Goal: Task Accomplishment & Management: Use online tool/utility

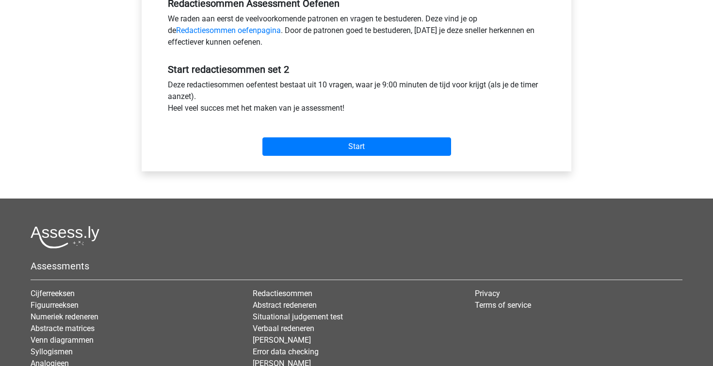
scroll to position [307, 0]
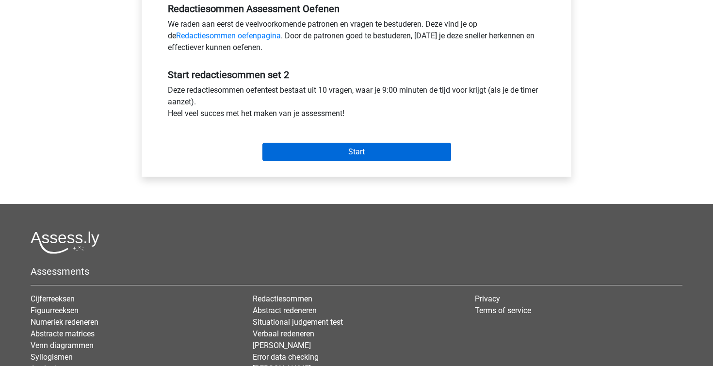
click at [352, 156] on input "Start" at bounding box center [357, 152] width 189 height 18
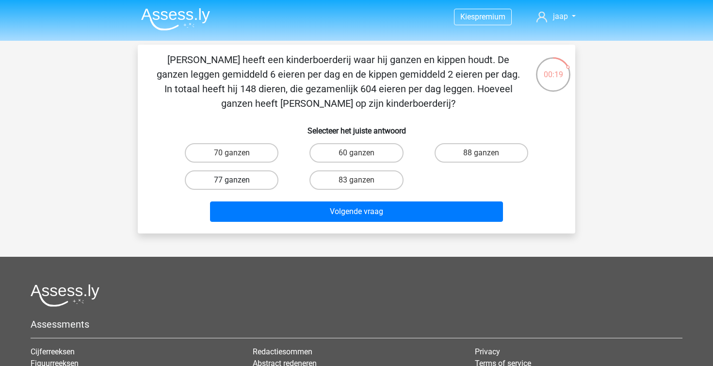
click at [248, 179] on label "77 ganzen" at bounding box center [232, 179] width 94 height 19
click at [238, 180] on input "77 ganzen" at bounding box center [235, 183] width 6 height 6
radio input "true"
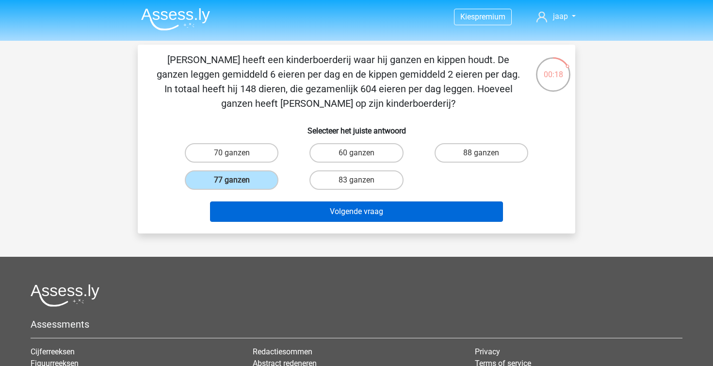
click at [335, 210] on button "Volgende vraag" at bounding box center [357, 211] width 294 height 20
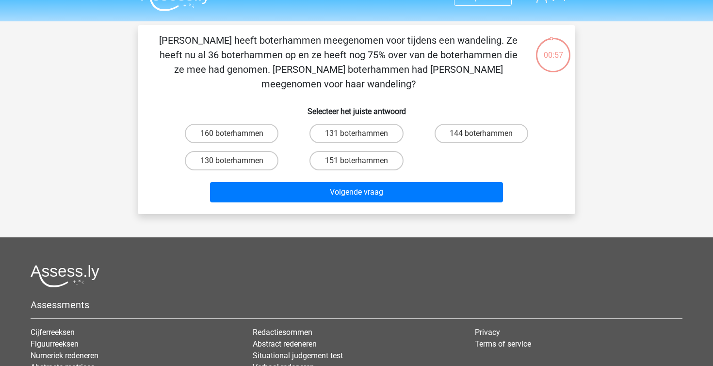
scroll to position [19, 0]
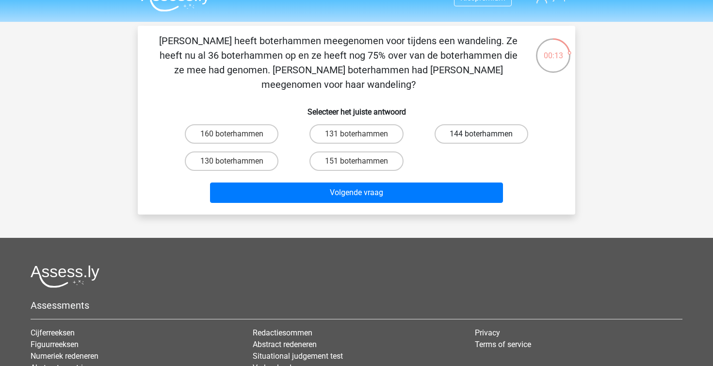
click at [449, 124] on label "144 boterhammen" at bounding box center [482, 133] width 94 height 19
click at [481, 134] on input "144 boterhammen" at bounding box center [484, 137] width 6 height 6
radio input "true"
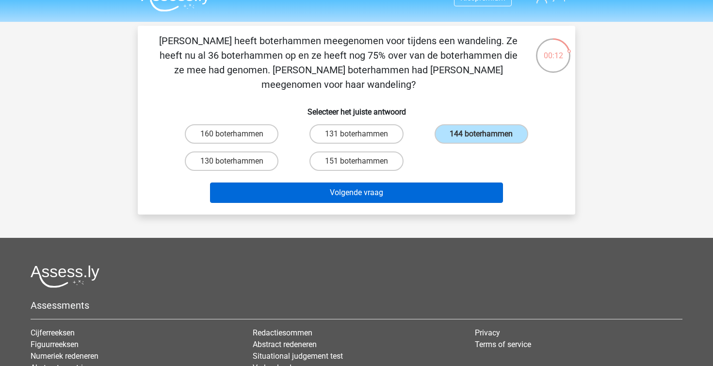
click at [402, 182] on button "Volgende vraag" at bounding box center [357, 192] width 294 height 20
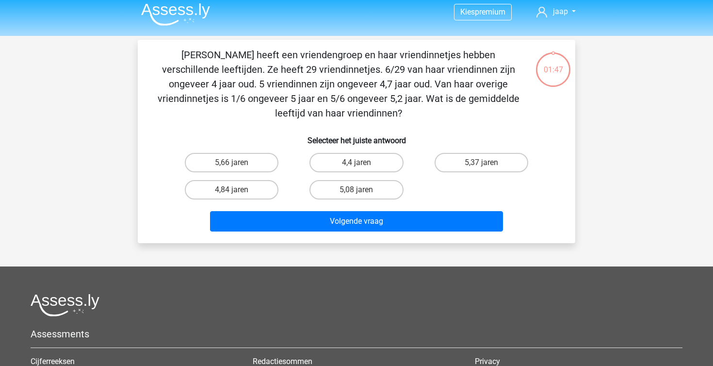
scroll to position [0, 0]
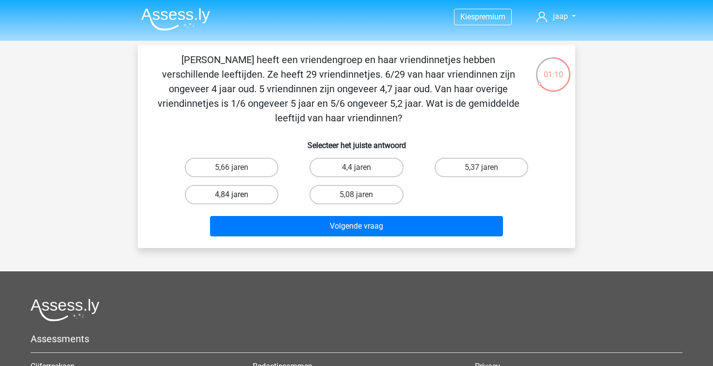
click at [246, 192] on label "4,84 jaren" at bounding box center [232, 194] width 94 height 19
click at [238, 195] on input "4,84 jaren" at bounding box center [235, 198] width 6 height 6
radio input "true"
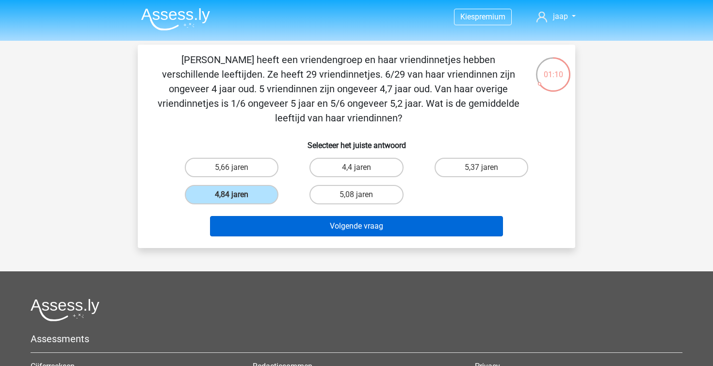
click at [302, 228] on button "Volgende vraag" at bounding box center [357, 226] width 294 height 20
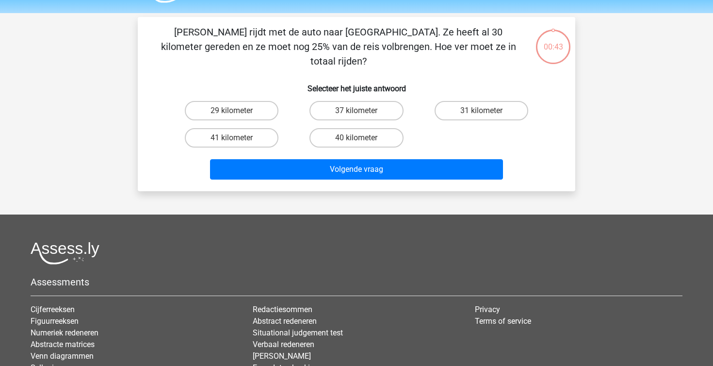
scroll to position [22, 0]
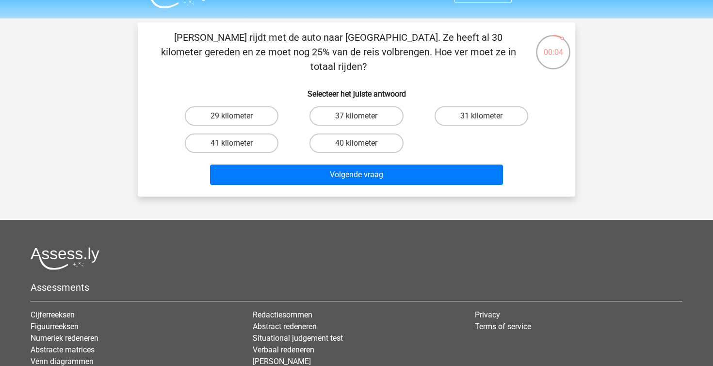
click at [278, 106] on div "29 kilometer" at bounding box center [231, 115] width 117 height 19
click at [269, 106] on label "29 kilometer" at bounding box center [232, 115] width 94 height 19
click at [238, 116] on input "29 kilometer" at bounding box center [235, 119] width 6 height 6
radio input "true"
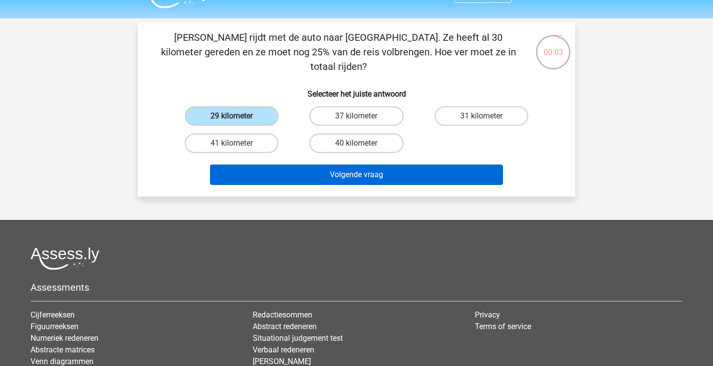
click at [312, 170] on button "Volgende vraag" at bounding box center [357, 174] width 294 height 20
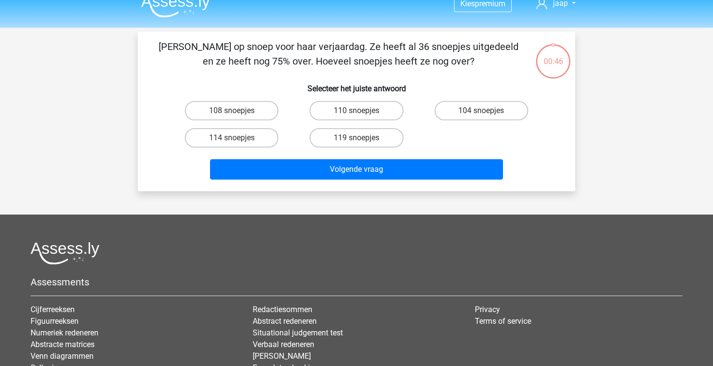
scroll to position [12, 0]
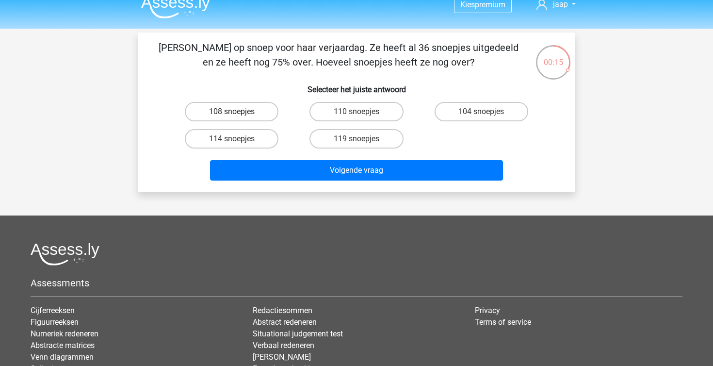
click at [219, 105] on label "108 snoepjes" at bounding box center [232, 111] width 94 height 19
click at [232, 112] on input "108 snoepjes" at bounding box center [235, 115] width 6 height 6
radio input "true"
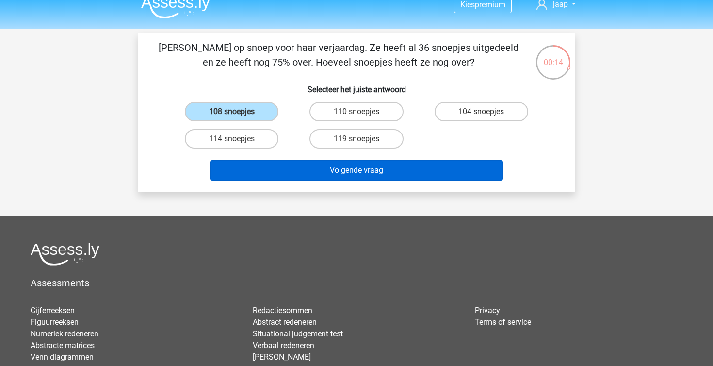
click at [325, 169] on button "Volgende vraag" at bounding box center [357, 170] width 294 height 20
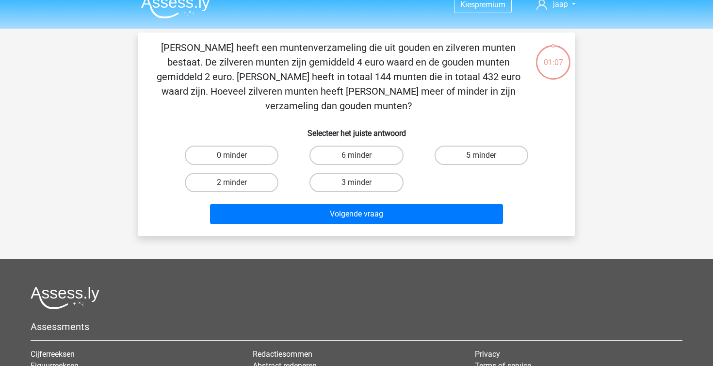
scroll to position [45, 0]
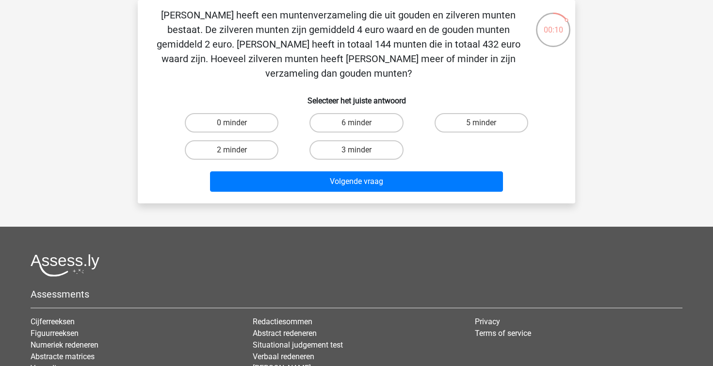
click at [243, 147] on div "2 minder" at bounding box center [231, 149] width 125 height 27
click at [244, 147] on div "2 minder" at bounding box center [231, 149] width 125 height 27
click at [244, 142] on label "2 minder" at bounding box center [232, 149] width 94 height 19
click at [238, 150] on input "2 minder" at bounding box center [235, 153] width 6 height 6
radio input "true"
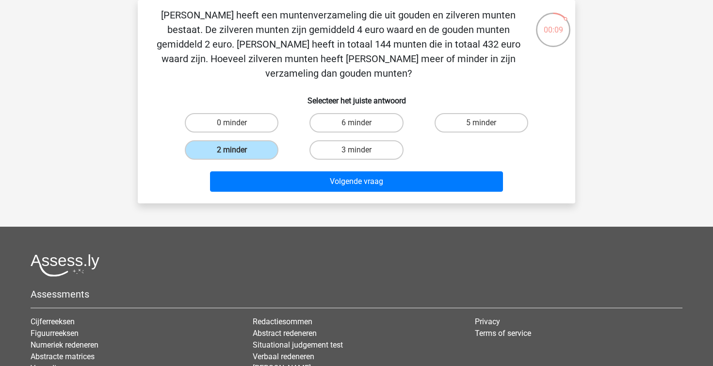
click at [287, 164] on div "Volgende vraag" at bounding box center [356, 180] width 407 height 32
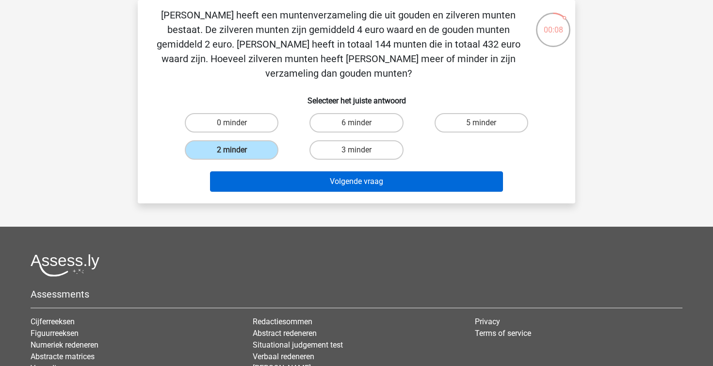
click at [288, 171] on button "Volgende vraag" at bounding box center [357, 181] width 294 height 20
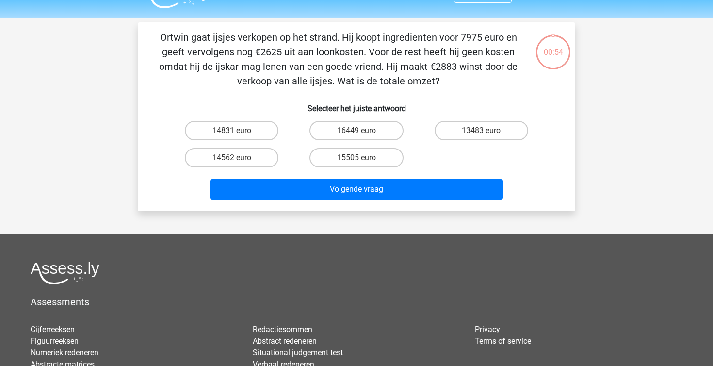
scroll to position [20, 0]
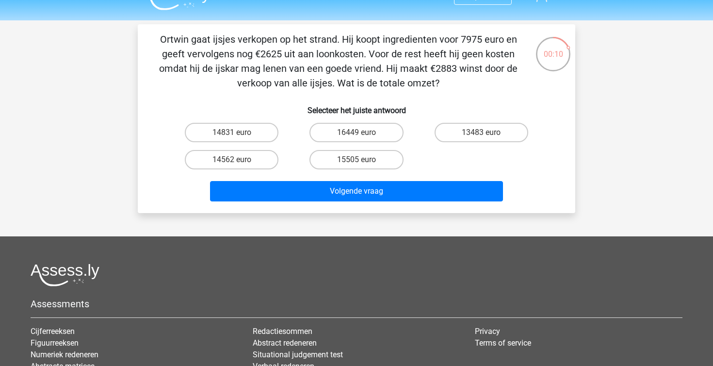
click at [482, 136] on input "13483 euro" at bounding box center [484, 135] width 6 height 6
radio input "true"
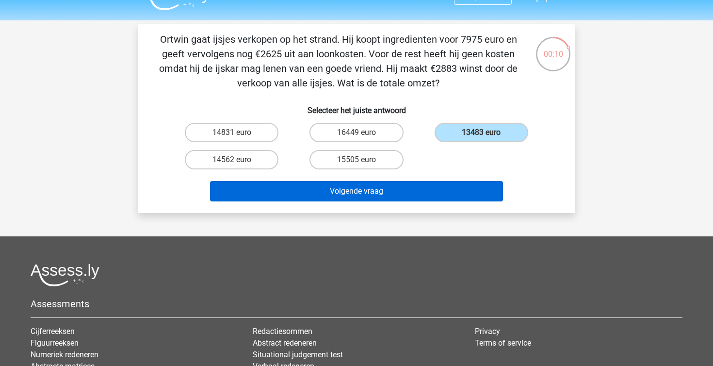
click at [438, 183] on button "Volgende vraag" at bounding box center [357, 191] width 294 height 20
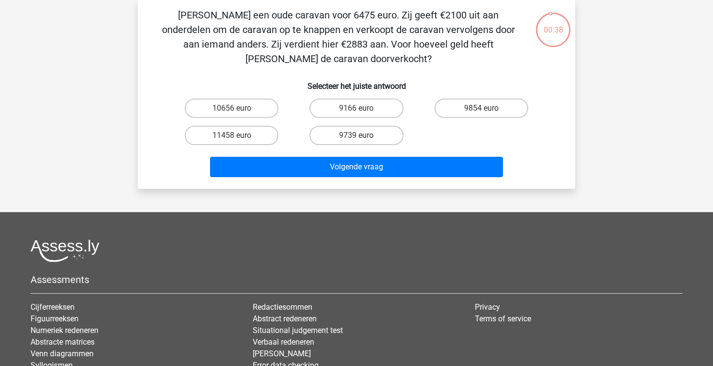
scroll to position [16, 0]
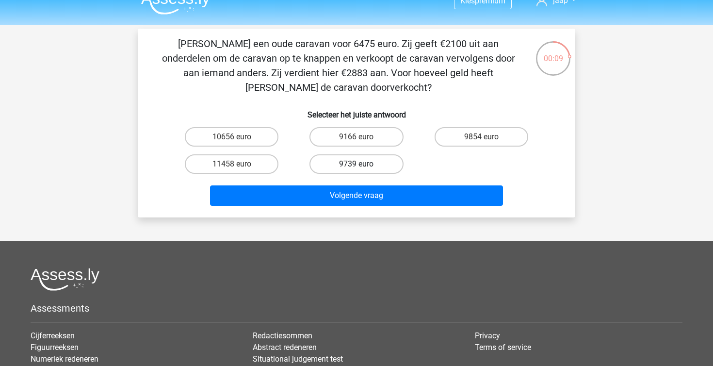
click at [381, 163] on label "9739 euro" at bounding box center [357, 163] width 94 height 19
click at [363, 164] on input "9739 euro" at bounding box center [360, 167] width 6 height 6
radio input "true"
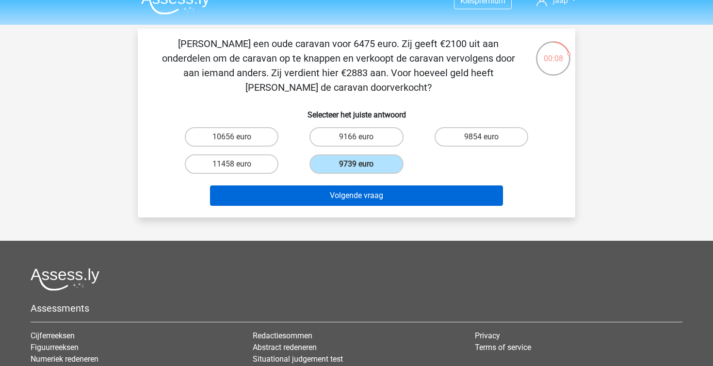
click at [386, 199] on button "Volgende vraag" at bounding box center [357, 195] width 294 height 20
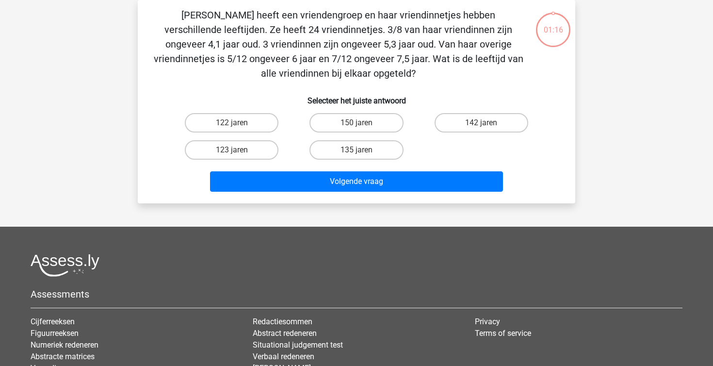
scroll to position [7, 0]
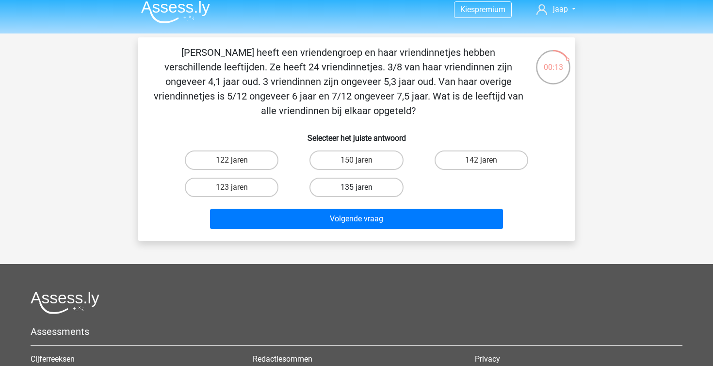
click at [352, 190] on label "135 jaren" at bounding box center [357, 187] width 94 height 19
click at [357, 190] on input "135 jaren" at bounding box center [360, 190] width 6 height 6
radio input "true"
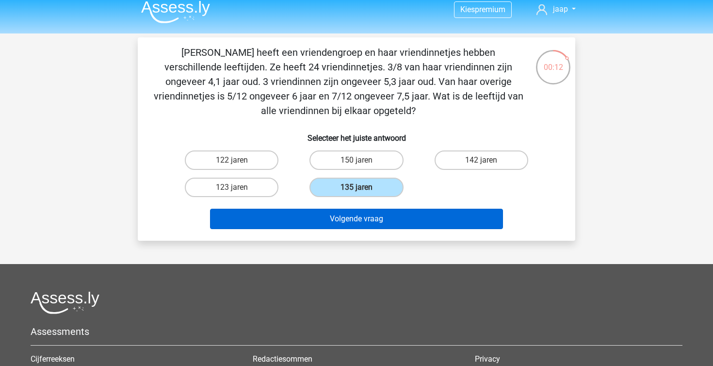
click at [349, 217] on button "Volgende vraag" at bounding box center [357, 219] width 294 height 20
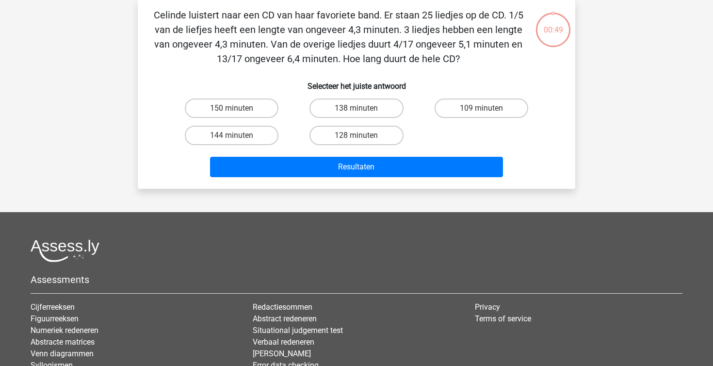
scroll to position [19, 0]
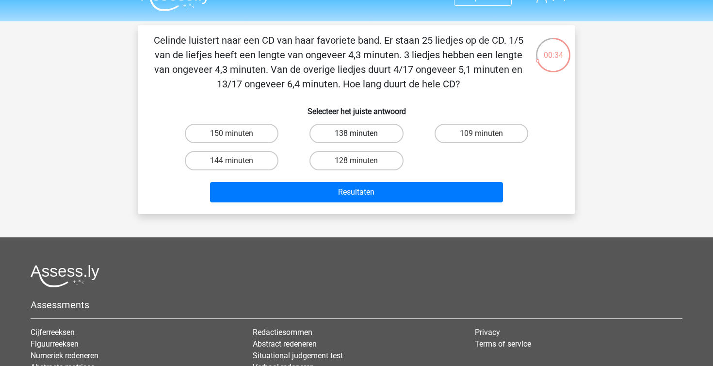
click at [359, 142] on label "138 minuten" at bounding box center [357, 133] width 94 height 19
click at [359, 140] on input "138 minuten" at bounding box center [360, 136] width 6 height 6
radio input "true"
click at [362, 181] on div "Resultaten" at bounding box center [356, 190] width 407 height 32
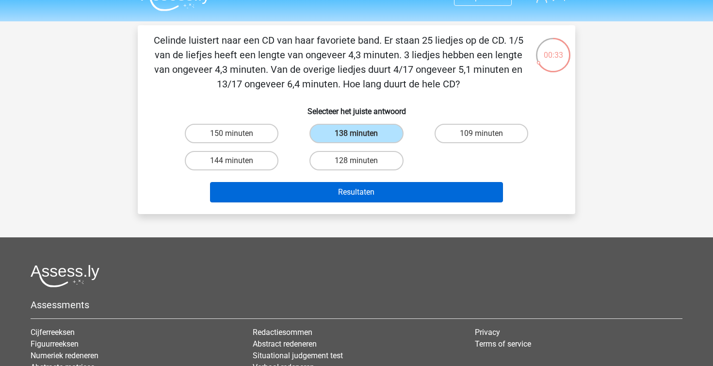
click at [361, 187] on button "Resultaten" at bounding box center [357, 192] width 294 height 20
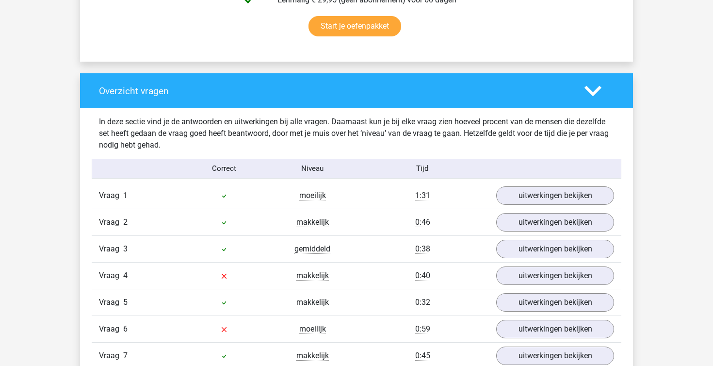
scroll to position [832, 0]
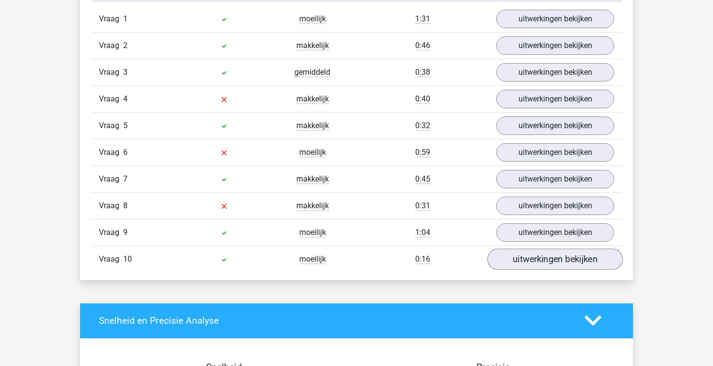
click at [536, 251] on link "uitwerkingen bekijken" at bounding box center [555, 258] width 135 height 21
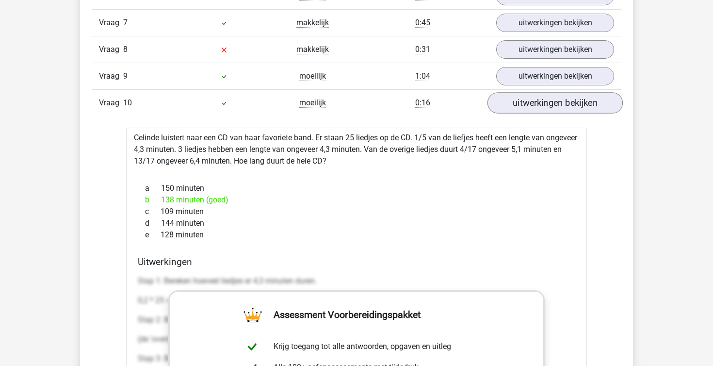
scroll to position [988, 0]
click at [547, 112] on link "uitwerkingen bekijken" at bounding box center [555, 102] width 135 height 21
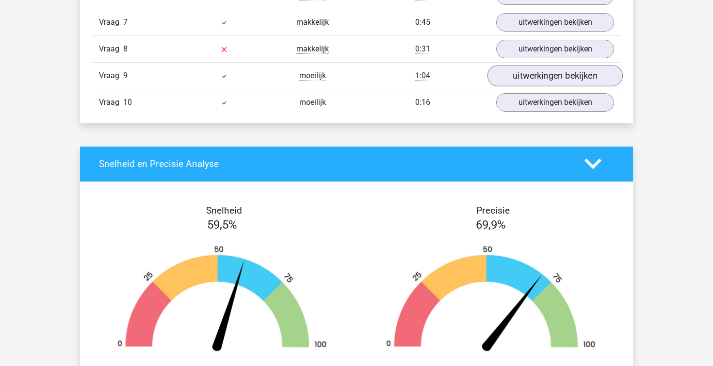
click at [540, 75] on link "uitwerkingen bekijken" at bounding box center [555, 75] width 135 height 21
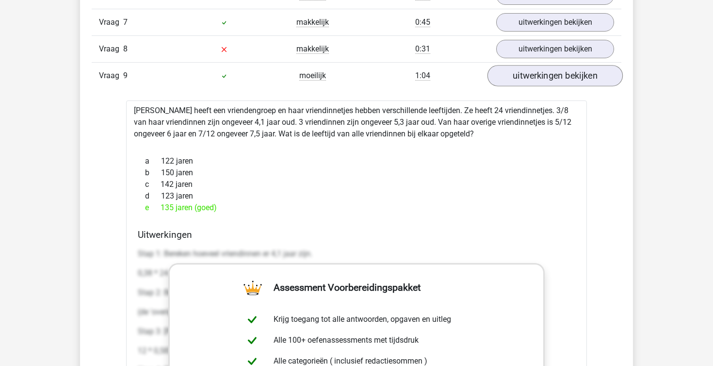
click at [540, 75] on link "uitwerkingen bekijken" at bounding box center [555, 75] width 135 height 21
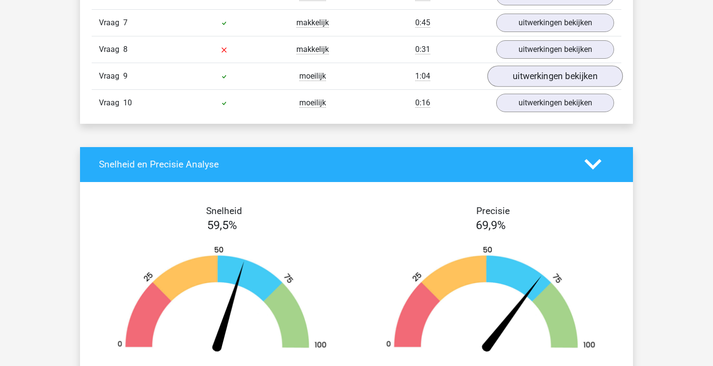
scroll to position [954, 0]
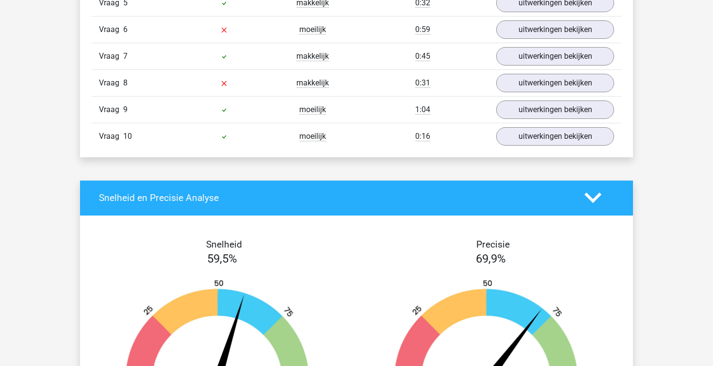
click at [534, 73] on div "Vraag 8 makkelijk 0:31 uitwerkingen bekijken" at bounding box center [357, 82] width 530 height 27
click at [532, 84] on link "uitwerkingen bekijken" at bounding box center [555, 82] width 135 height 21
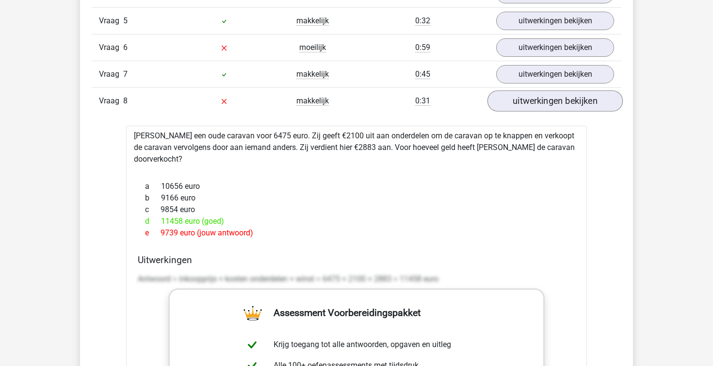
scroll to position [935, 0]
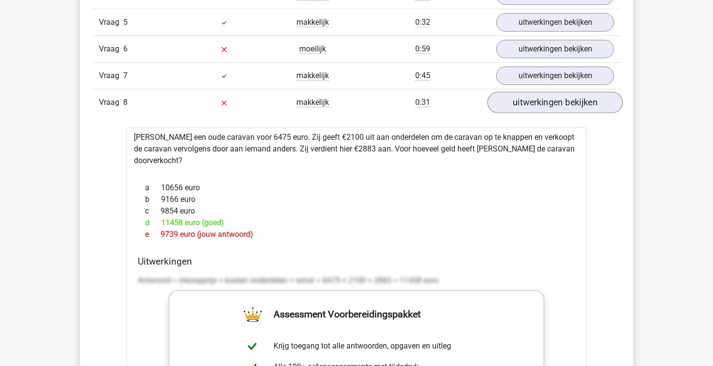
click at [529, 97] on link "uitwerkingen bekijken" at bounding box center [555, 102] width 135 height 21
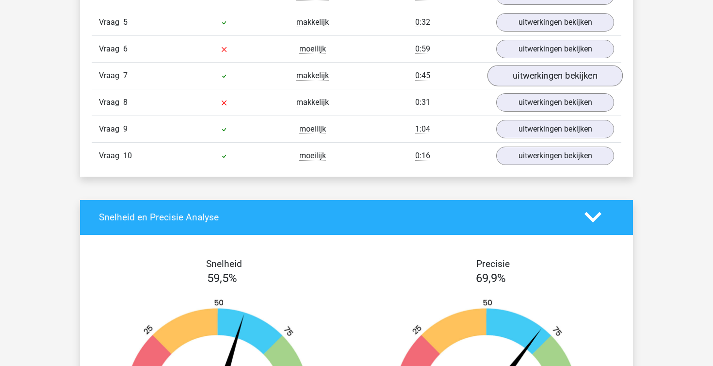
click at [530, 69] on link "uitwerkingen bekijken" at bounding box center [555, 75] width 135 height 21
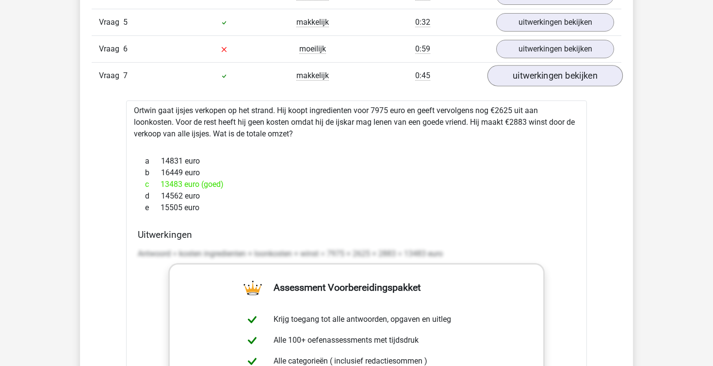
click at [530, 69] on link "uitwerkingen bekijken" at bounding box center [555, 75] width 135 height 21
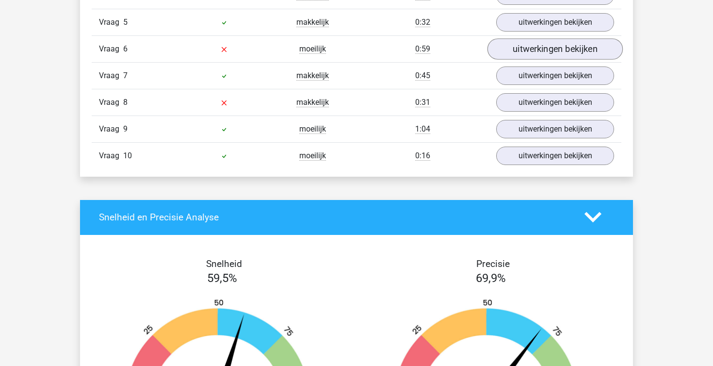
click at [525, 51] on link "uitwerkingen bekijken" at bounding box center [555, 48] width 135 height 21
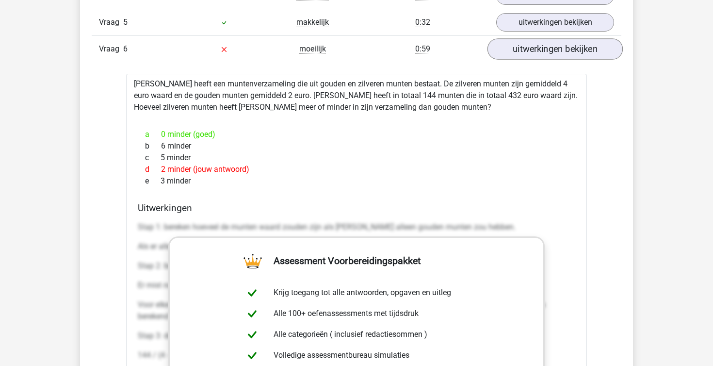
scroll to position [932, 0]
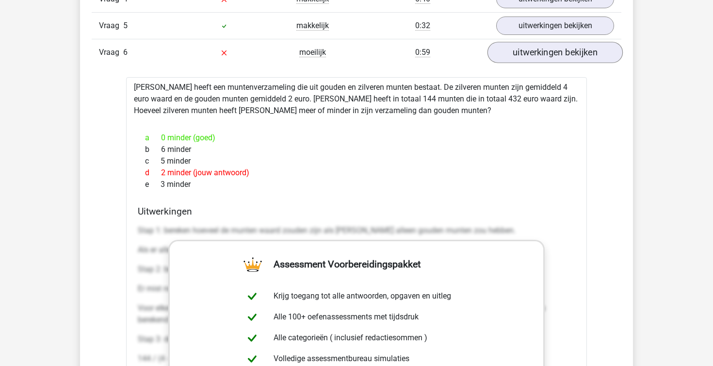
click at [525, 51] on link "uitwerkingen bekijken" at bounding box center [555, 52] width 135 height 21
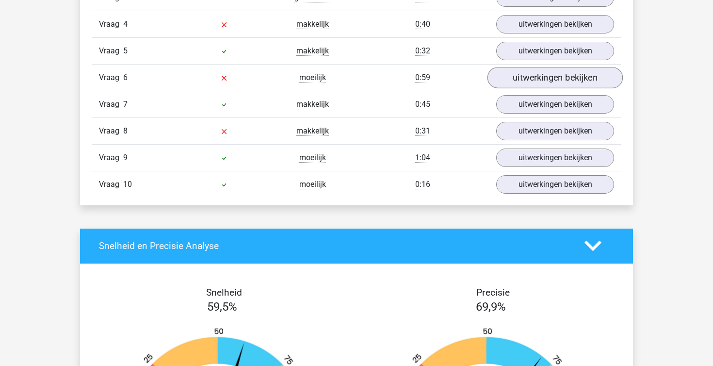
scroll to position [905, 0]
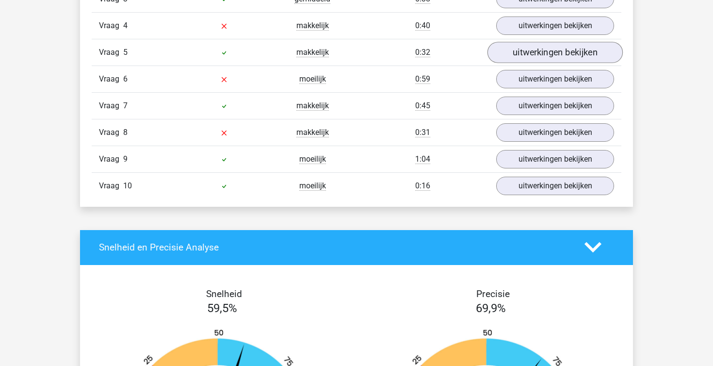
click at [525, 51] on link "uitwerkingen bekijken" at bounding box center [555, 52] width 135 height 21
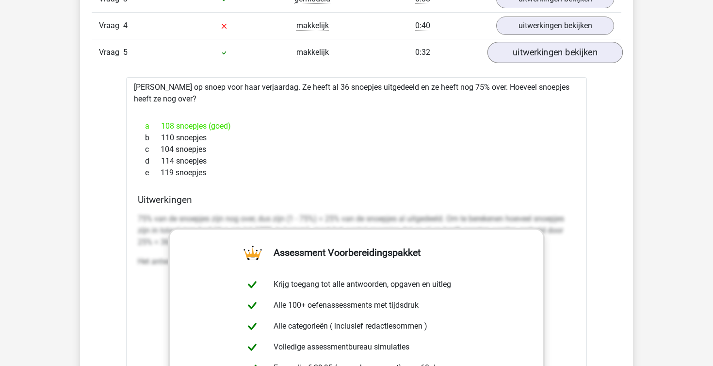
click at [525, 51] on link "uitwerkingen bekijken" at bounding box center [555, 52] width 135 height 21
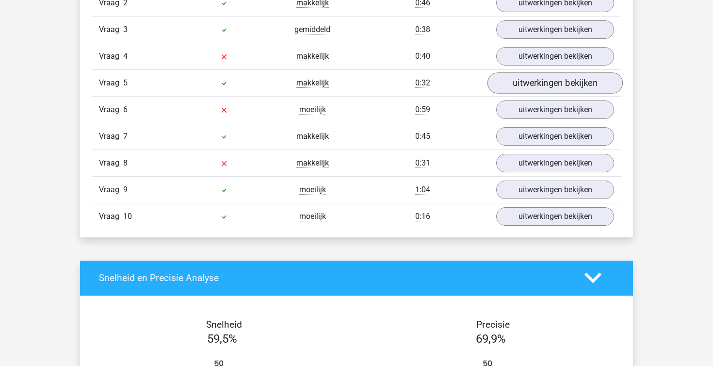
scroll to position [872, 0]
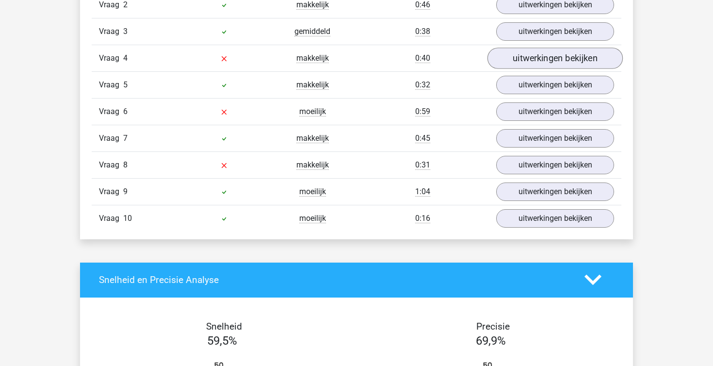
click at [525, 50] on link "uitwerkingen bekijken" at bounding box center [555, 58] width 135 height 21
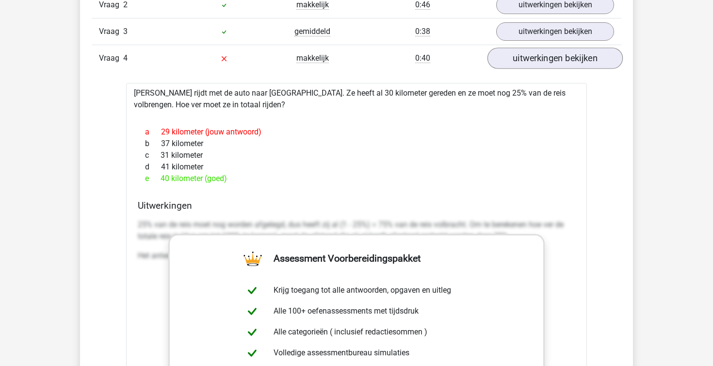
click at [525, 50] on link "uitwerkingen bekijken" at bounding box center [555, 58] width 135 height 21
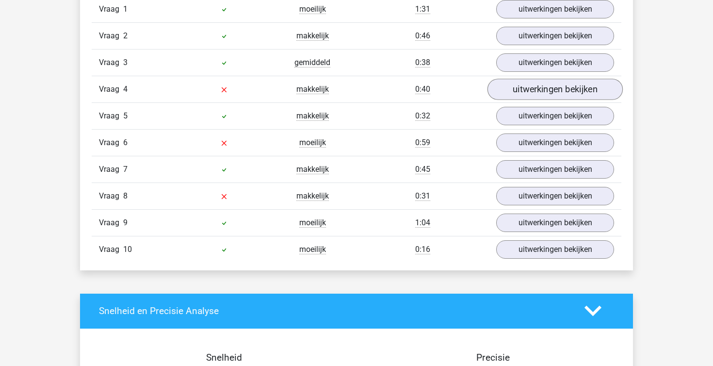
scroll to position [839, 0]
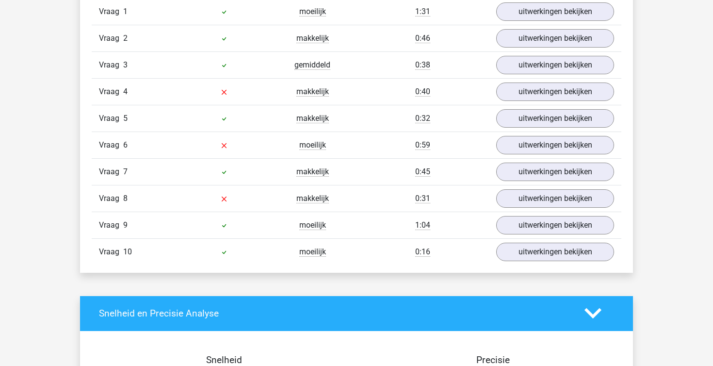
click at [521, 77] on div "Vraag 3 gemiddeld 0:38 uitwerkingen bekijken" at bounding box center [357, 64] width 530 height 27
click at [520, 90] on link "uitwerkingen bekijken" at bounding box center [555, 91] width 135 height 21
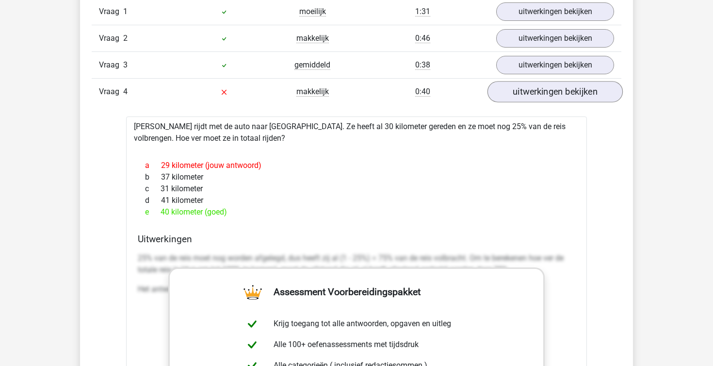
click at [520, 90] on link "uitwerkingen bekijken" at bounding box center [555, 91] width 135 height 21
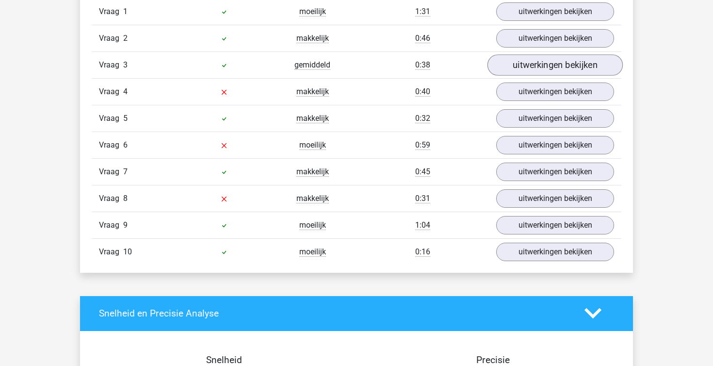
click at [522, 69] on link "uitwerkingen bekijken" at bounding box center [555, 64] width 135 height 21
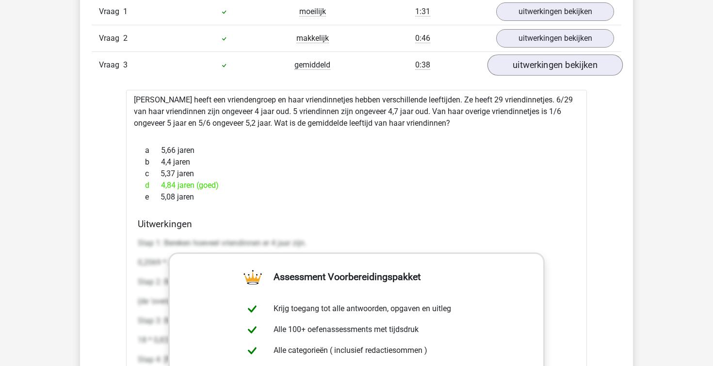
click at [522, 69] on link "uitwerkingen bekijken" at bounding box center [555, 64] width 135 height 21
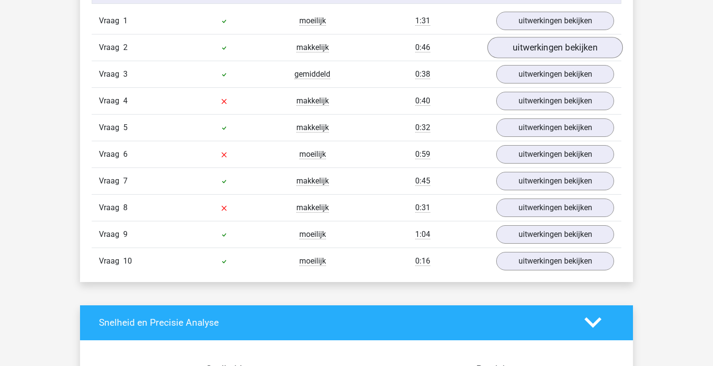
click at [521, 49] on link "uitwerkingen bekijken" at bounding box center [555, 47] width 135 height 21
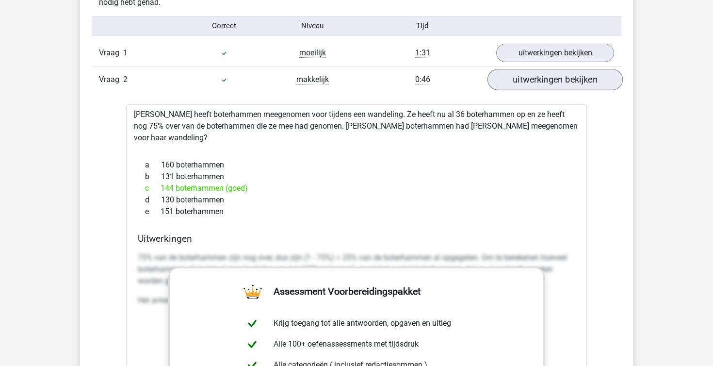
scroll to position [797, 0]
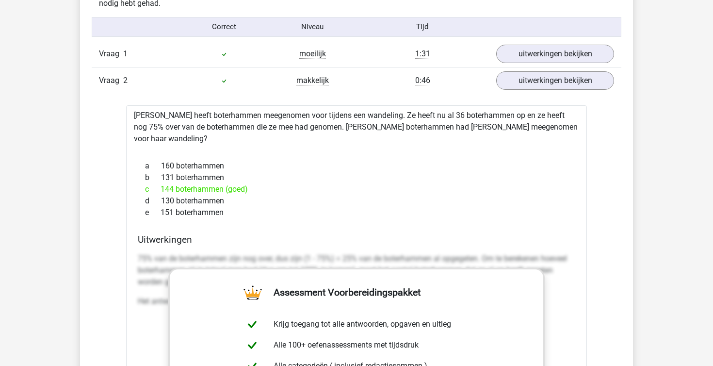
click at [525, 92] on div "Vraag 2 makkelijk 0:46 uitwerkingen bekijken" at bounding box center [357, 80] width 530 height 27
click at [525, 88] on link "uitwerkingen bekijken" at bounding box center [555, 80] width 135 height 21
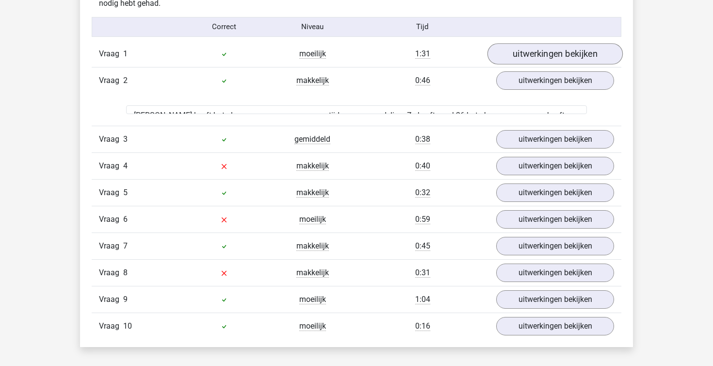
click at [521, 53] on link "uitwerkingen bekijken" at bounding box center [555, 53] width 135 height 21
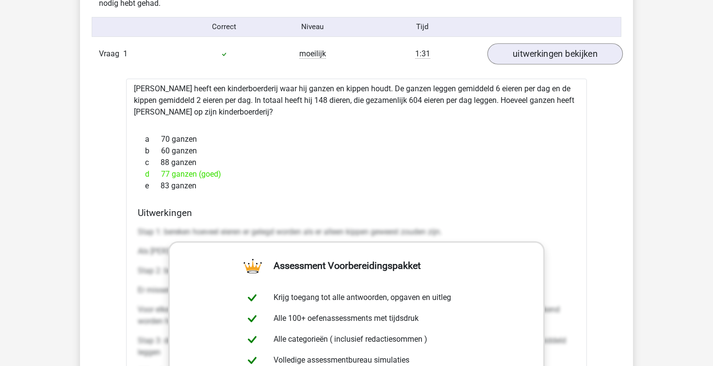
click at [521, 53] on link "uitwerkingen bekijken" at bounding box center [555, 53] width 135 height 21
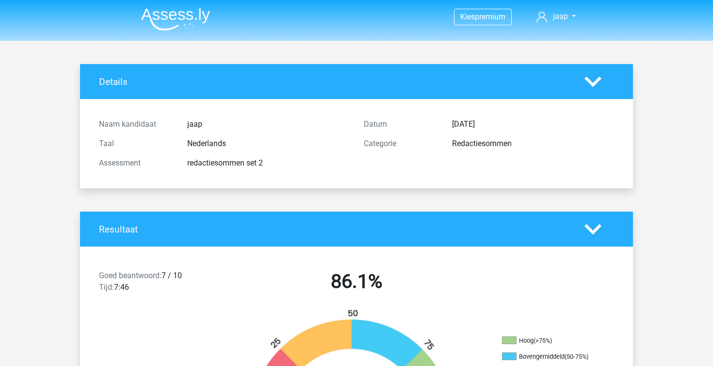
scroll to position [0, 0]
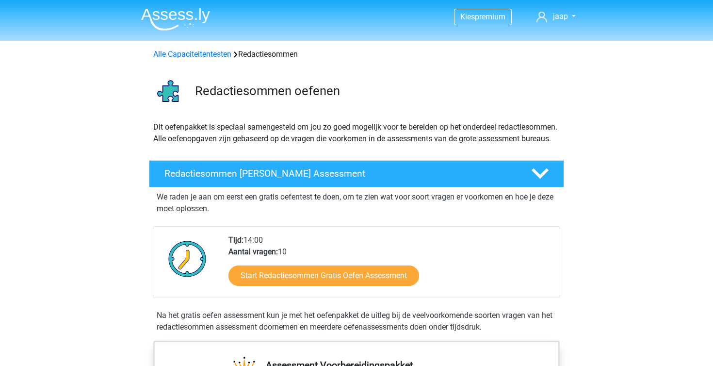
scroll to position [609, 0]
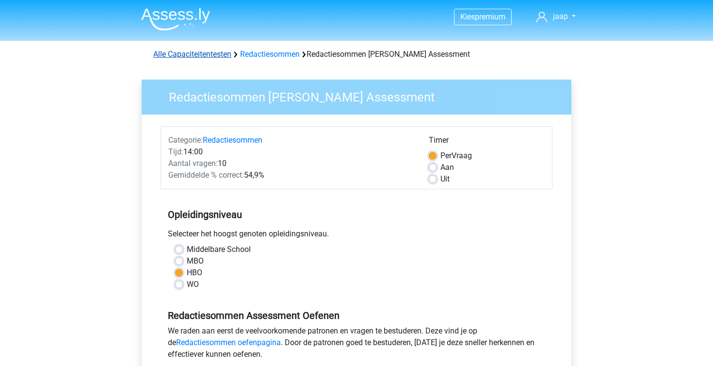
click at [201, 52] on link "Alle Capaciteitentesten" at bounding box center [192, 53] width 78 height 9
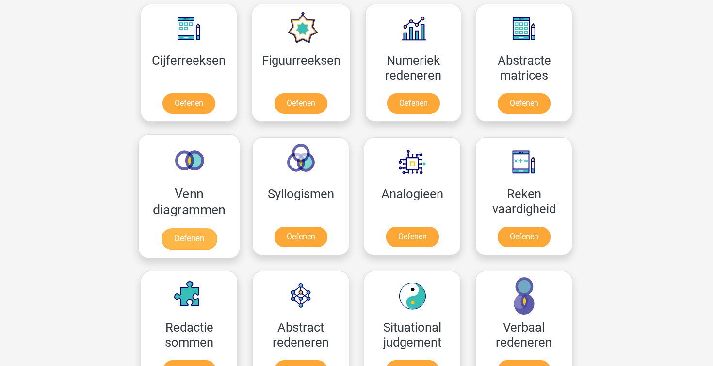
scroll to position [443, 0]
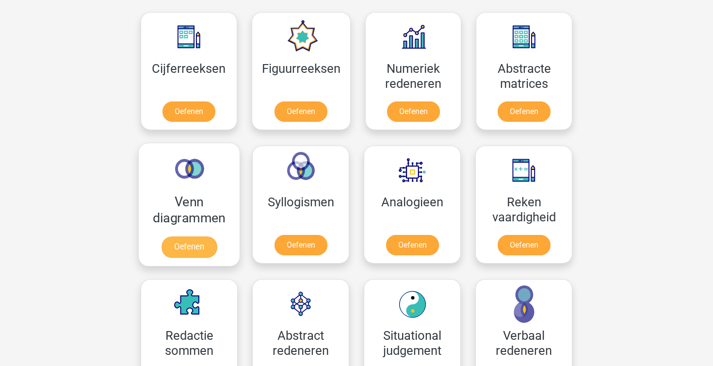
click at [207, 238] on link "Oefenen" at bounding box center [189, 246] width 55 height 21
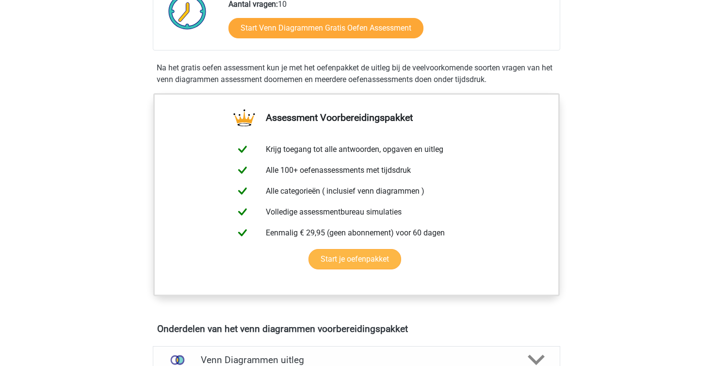
scroll to position [268, 0]
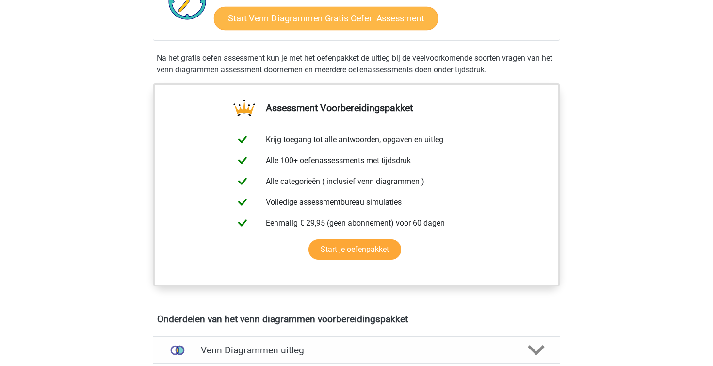
click at [323, 25] on link "Start Venn Diagrammen Gratis Oefen Assessment" at bounding box center [326, 18] width 224 height 23
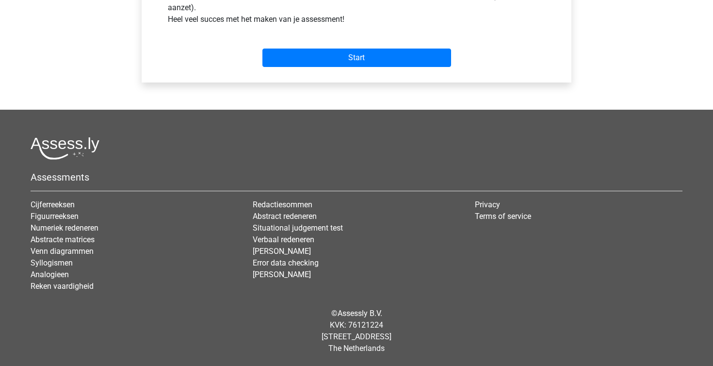
scroll to position [401, 0]
click at [394, 67] on div "Start" at bounding box center [357, 50] width 392 height 42
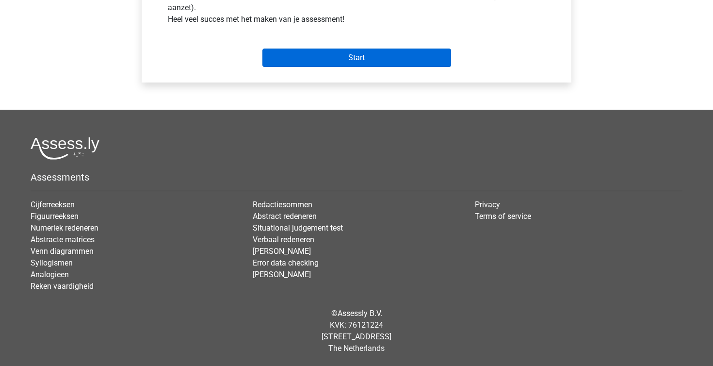
click at [387, 56] on input "Start" at bounding box center [357, 58] width 189 height 18
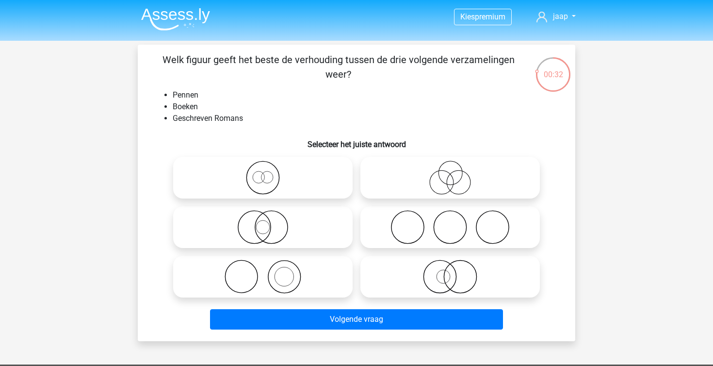
click at [306, 279] on icon at bounding box center [263, 277] width 172 height 34
click at [269, 272] on input "radio" at bounding box center [266, 268] width 6 height 6
radio input "true"
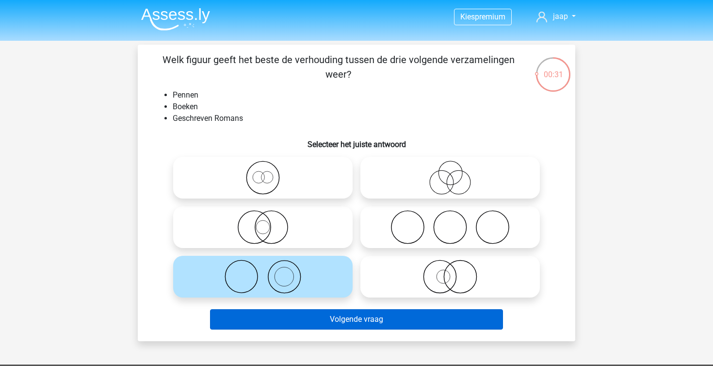
click at [356, 314] on button "Volgende vraag" at bounding box center [357, 319] width 294 height 20
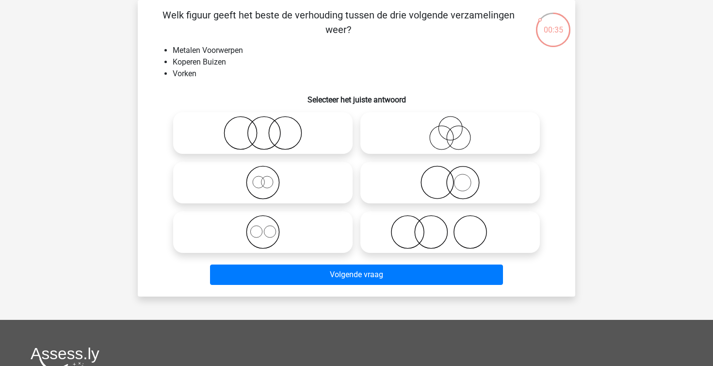
click at [273, 241] on icon at bounding box center [263, 232] width 172 height 34
click at [269, 227] on input "radio" at bounding box center [266, 224] width 6 height 6
radio input "true"
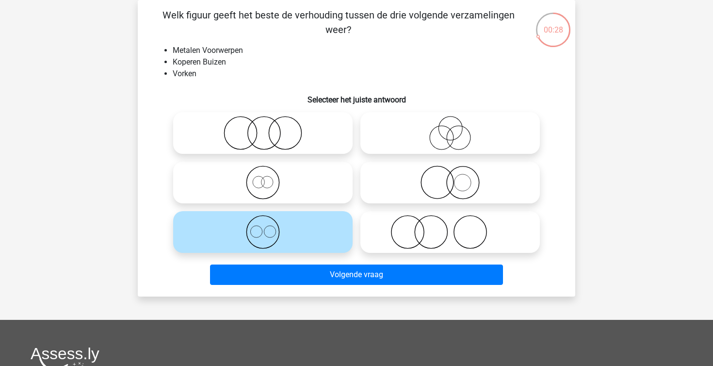
click at [422, 182] on icon at bounding box center [450, 182] width 172 height 34
click at [450, 178] on input "radio" at bounding box center [453, 174] width 6 height 6
radio input "true"
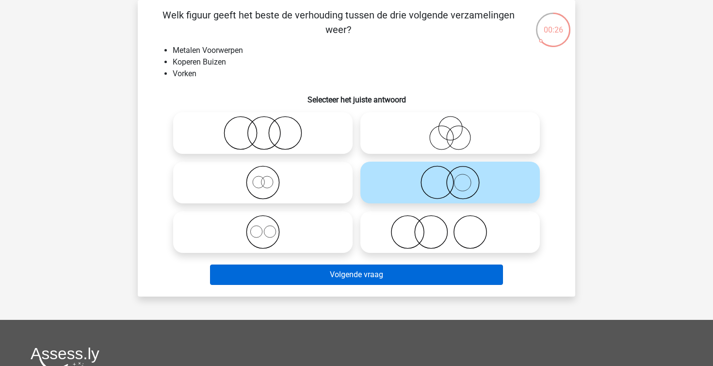
click at [402, 273] on button "Volgende vraag" at bounding box center [357, 274] width 294 height 20
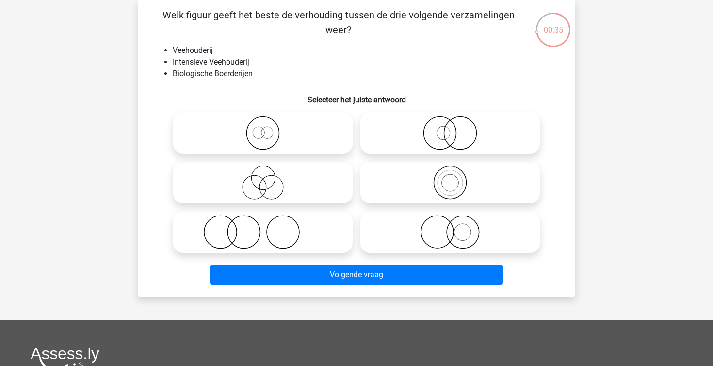
click at [443, 120] on icon at bounding box center [450, 133] width 172 height 34
click at [450, 122] on input "radio" at bounding box center [453, 125] width 6 height 6
radio input "true"
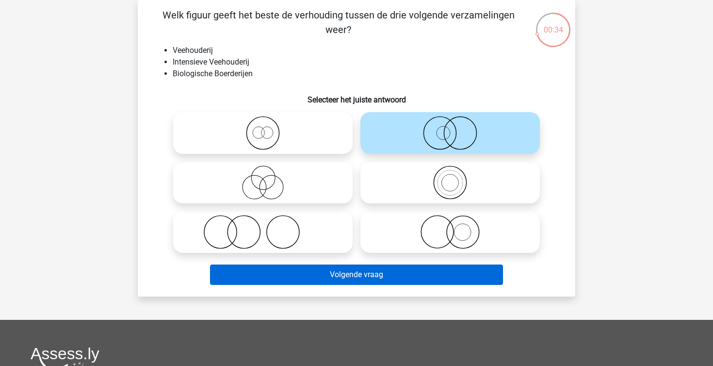
click at [365, 274] on button "Volgende vraag" at bounding box center [357, 274] width 294 height 20
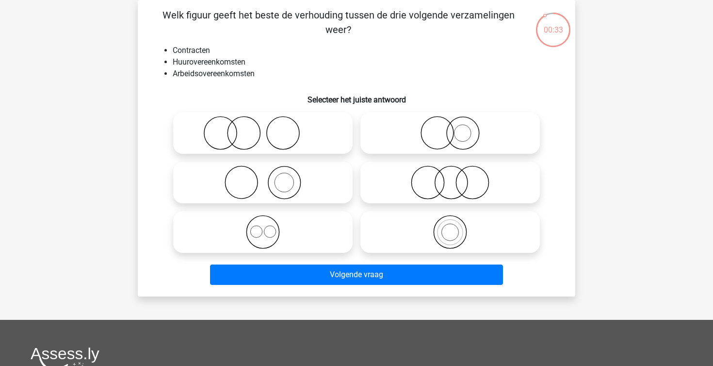
click at [256, 233] on icon at bounding box center [263, 232] width 172 height 34
click at [263, 227] on input "radio" at bounding box center [266, 224] width 6 height 6
radio input "true"
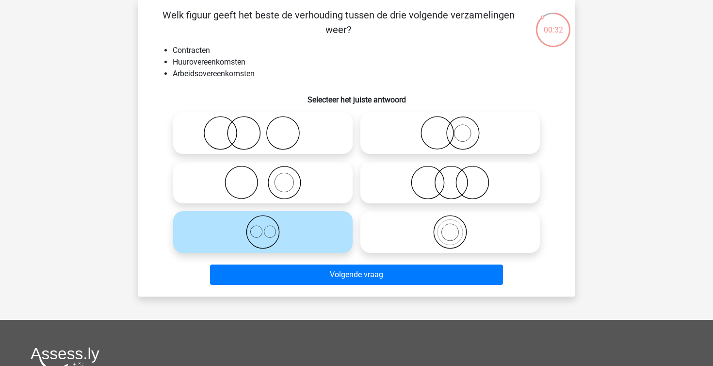
click at [295, 287] on div "Volgende vraag" at bounding box center [356, 276] width 375 height 24
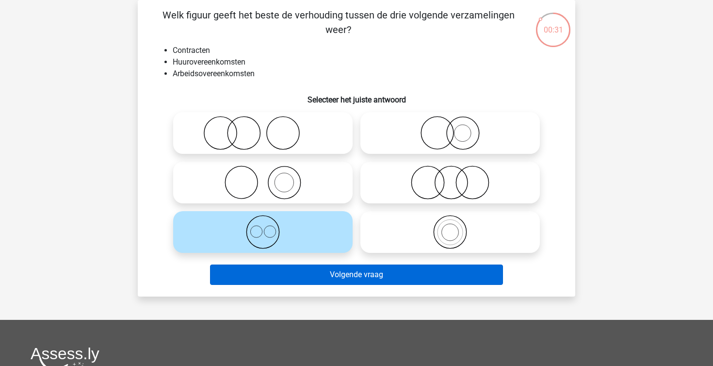
click at [301, 276] on button "Volgende vraag" at bounding box center [357, 274] width 294 height 20
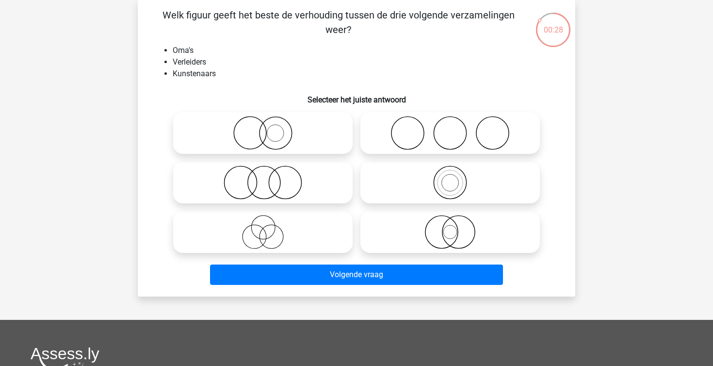
click at [294, 182] on icon at bounding box center [263, 182] width 172 height 34
click at [269, 178] on input "radio" at bounding box center [266, 174] width 6 height 6
radio input "true"
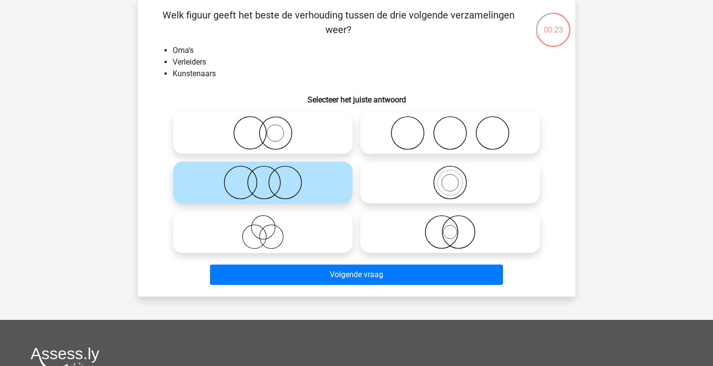
click at [276, 222] on icon at bounding box center [263, 232] width 172 height 34
click at [269, 222] on input "radio" at bounding box center [266, 224] width 6 height 6
radio input "true"
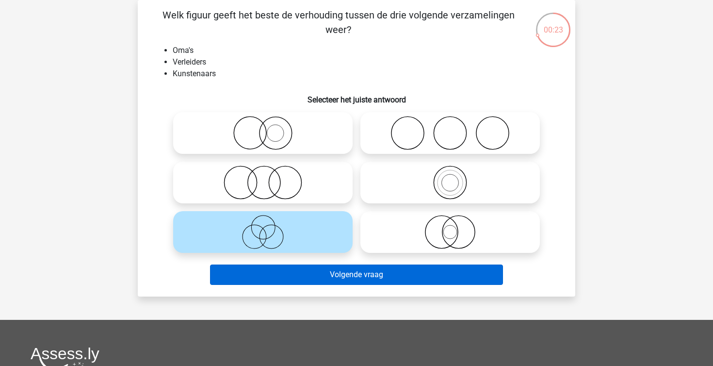
click at [294, 271] on button "Volgende vraag" at bounding box center [357, 274] width 294 height 20
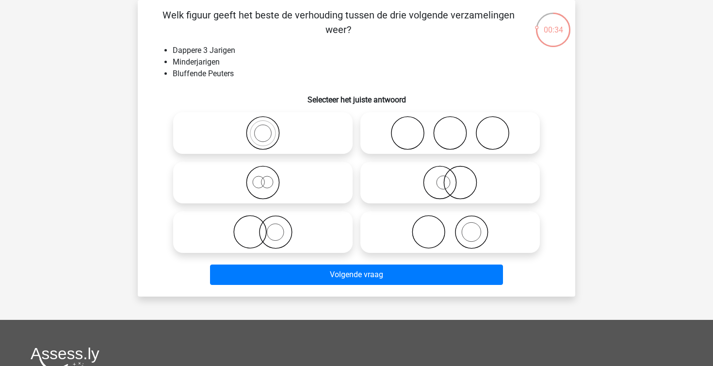
click at [305, 131] on icon at bounding box center [263, 133] width 172 height 34
click at [269, 128] on input "radio" at bounding box center [266, 125] width 6 height 6
radio input "true"
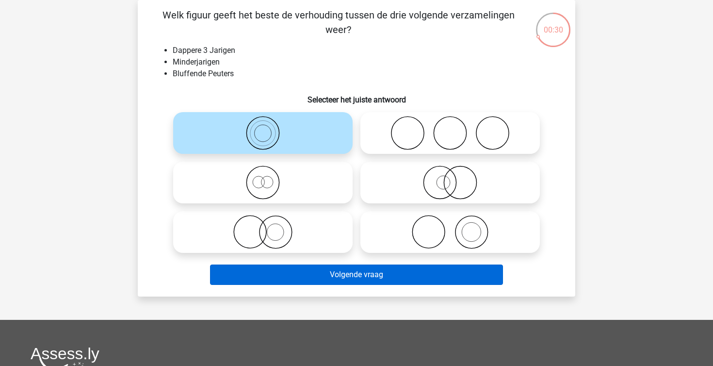
click at [362, 268] on button "Volgende vraag" at bounding box center [357, 274] width 294 height 20
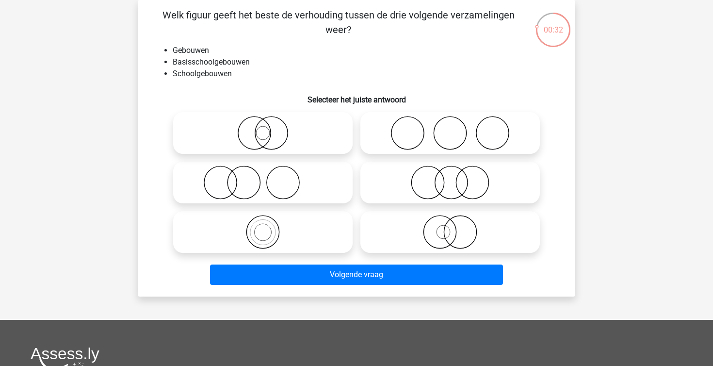
click at [288, 231] on icon at bounding box center [263, 232] width 172 height 34
click at [269, 227] on input "radio" at bounding box center [266, 224] width 6 height 6
radio input "true"
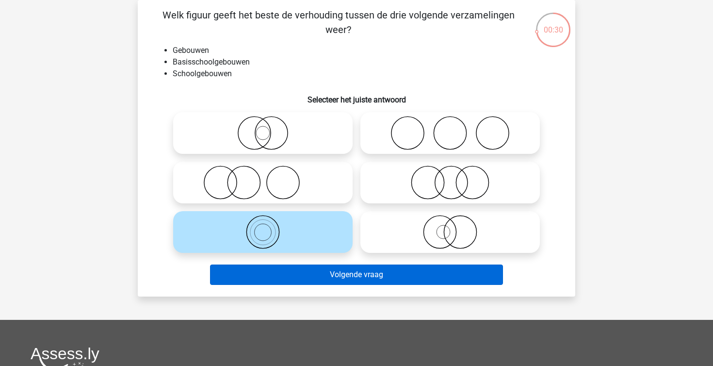
click at [362, 272] on button "Volgende vraag" at bounding box center [357, 274] width 294 height 20
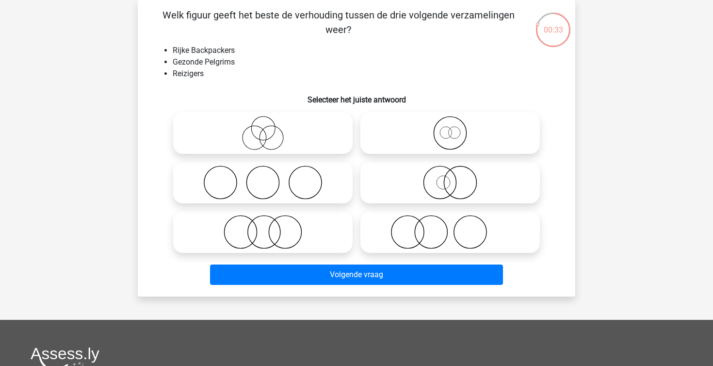
click at [278, 134] on icon at bounding box center [263, 133] width 172 height 34
click at [269, 128] on input "radio" at bounding box center [266, 125] width 6 height 6
radio input "true"
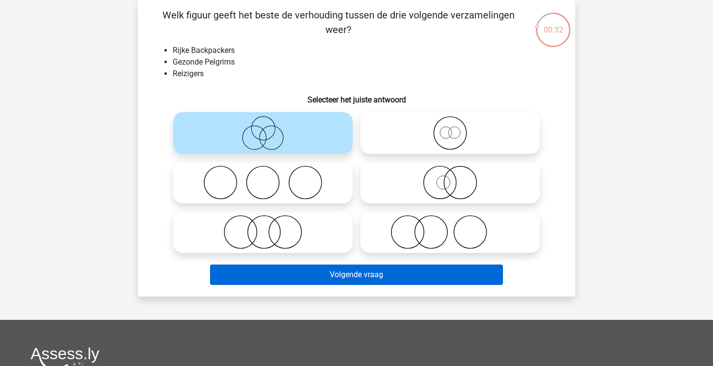
click at [298, 282] on button "Volgende vraag" at bounding box center [357, 274] width 294 height 20
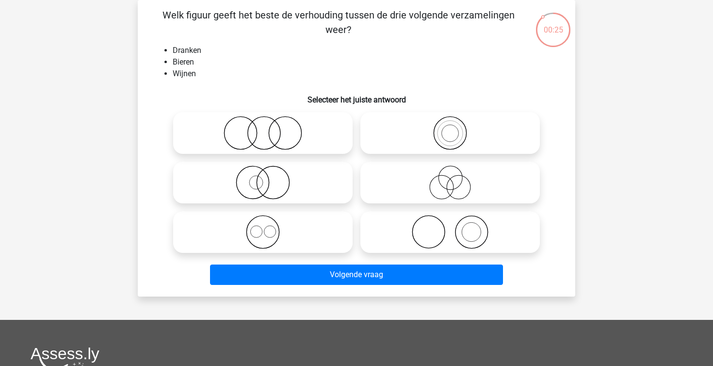
click at [276, 228] on icon at bounding box center [263, 232] width 172 height 34
click at [269, 227] on input "radio" at bounding box center [266, 224] width 6 height 6
radio input "true"
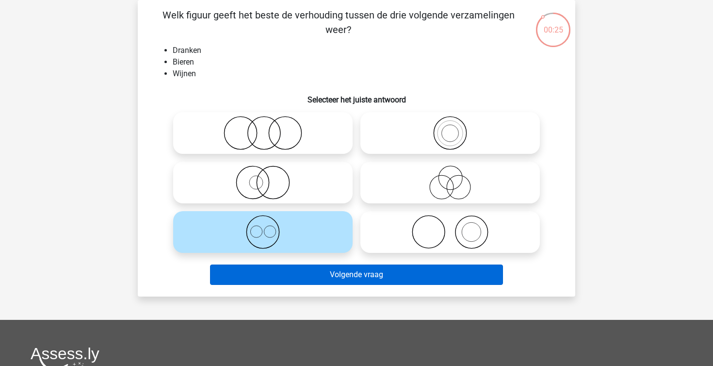
click at [328, 271] on button "Volgende vraag" at bounding box center [357, 274] width 294 height 20
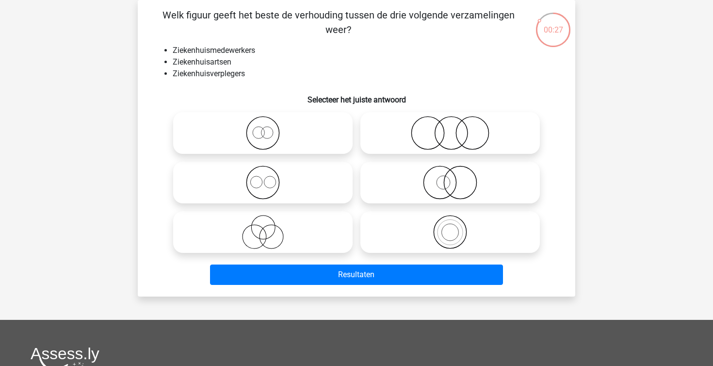
click at [295, 185] on icon at bounding box center [263, 182] width 172 height 34
click at [269, 178] on input "radio" at bounding box center [266, 174] width 6 height 6
radio input "true"
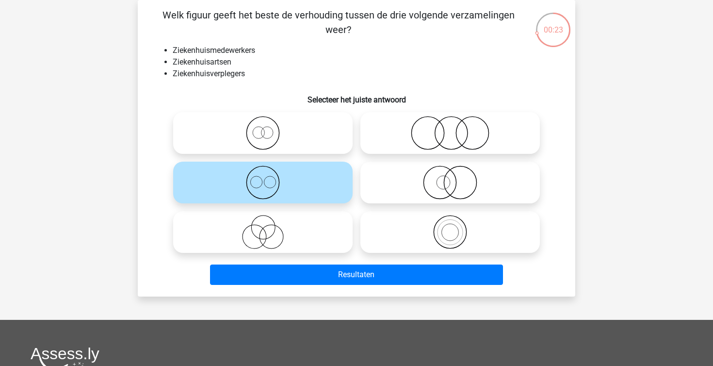
click at [300, 136] on icon at bounding box center [263, 133] width 172 height 34
click at [269, 128] on input "radio" at bounding box center [266, 125] width 6 height 6
radio input "true"
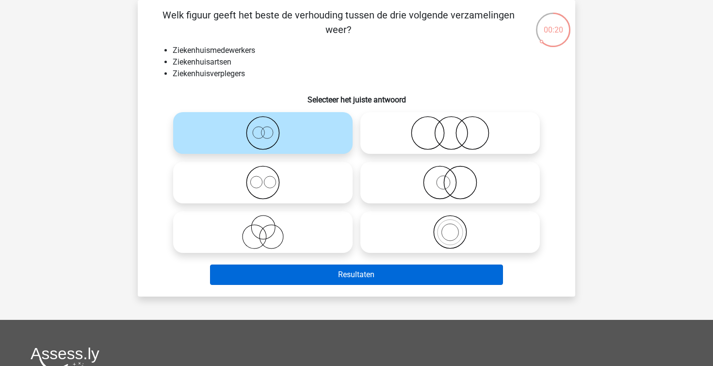
click at [330, 269] on button "Resultaten" at bounding box center [357, 274] width 294 height 20
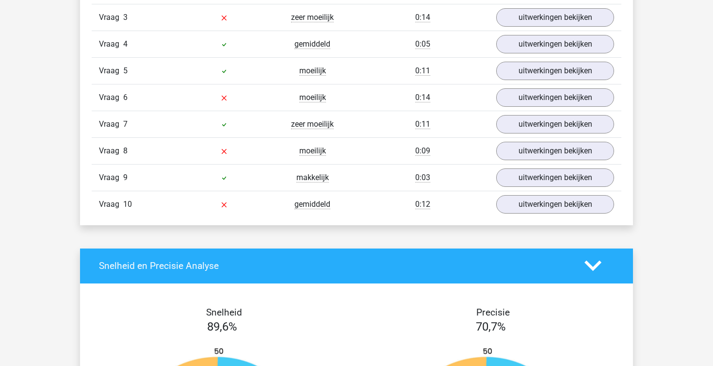
scroll to position [886, 0]
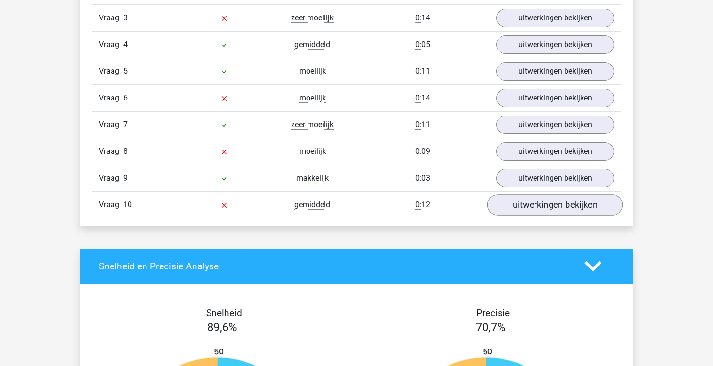
click at [550, 199] on link "uitwerkingen bekijken" at bounding box center [555, 204] width 135 height 21
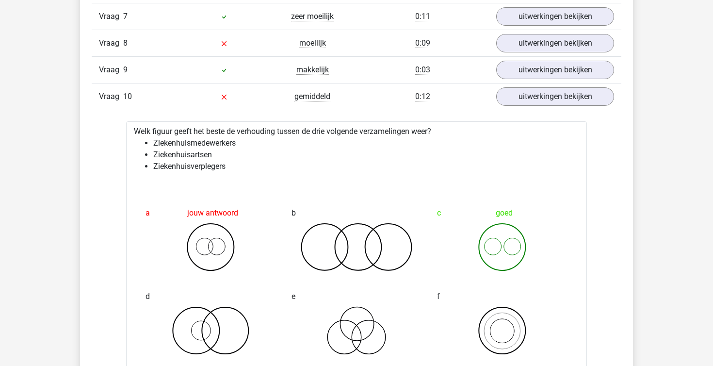
scroll to position [995, 0]
click at [535, 93] on link "uitwerkingen bekijken" at bounding box center [555, 95] width 135 height 21
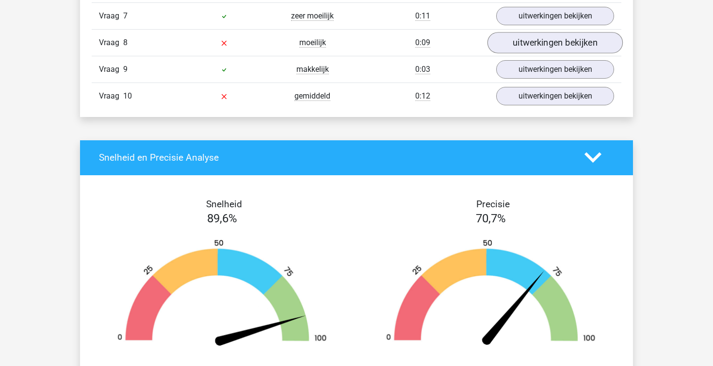
click at [543, 44] on link "uitwerkingen bekijken" at bounding box center [555, 42] width 135 height 21
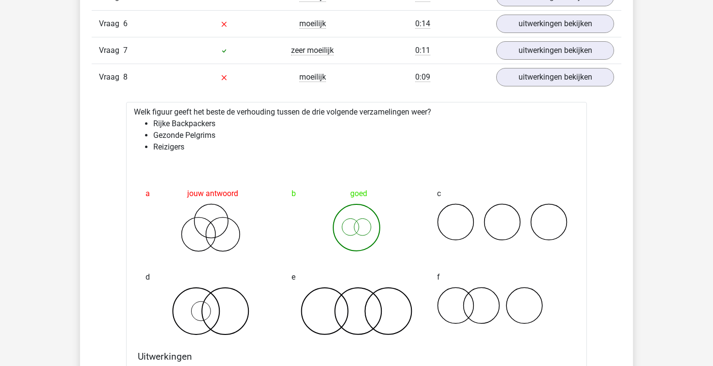
scroll to position [861, 0]
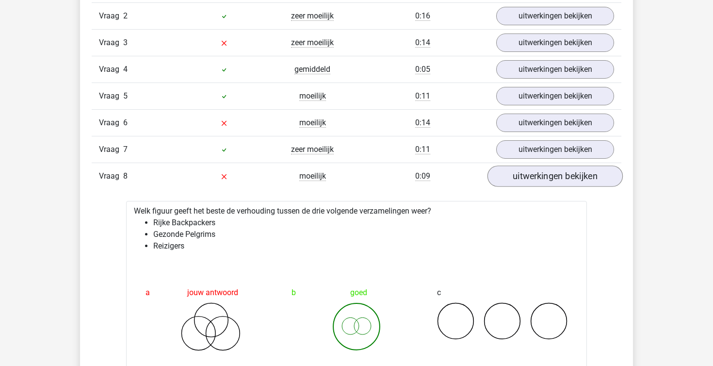
click at [552, 183] on link "uitwerkingen bekijken" at bounding box center [555, 175] width 135 height 21
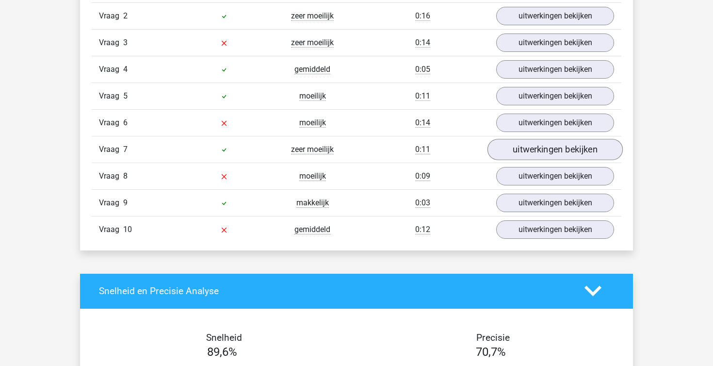
click at [540, 152] on link "uitwerkingen bekijken" at bounding box center [555, 149] width 135 height 21
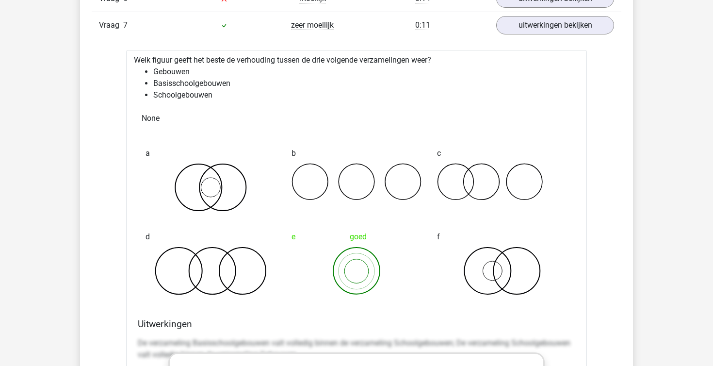
scroll to position [844, 0]
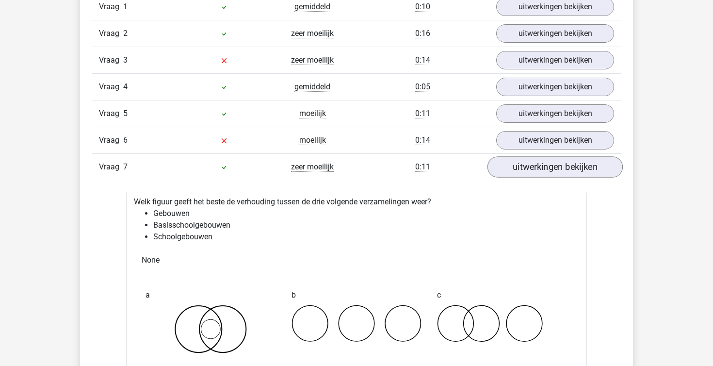
click at [528, 174] on link "uitwerkingen bekijken" at bounding box center [555, 166] width 135 height 21
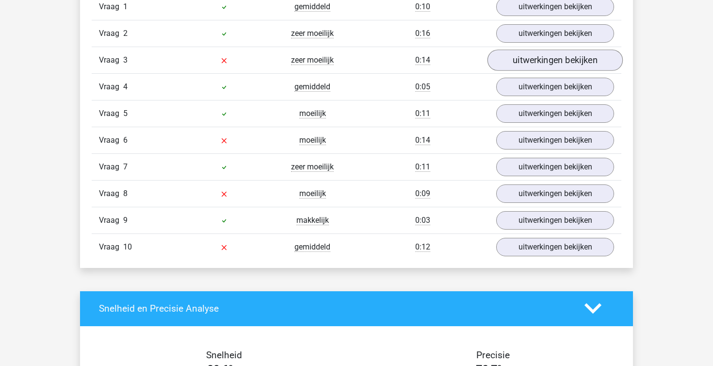
click at [525, 66] on link "uitwerkingen bekijken" at bounding box center [555, 59] width 135 height 21
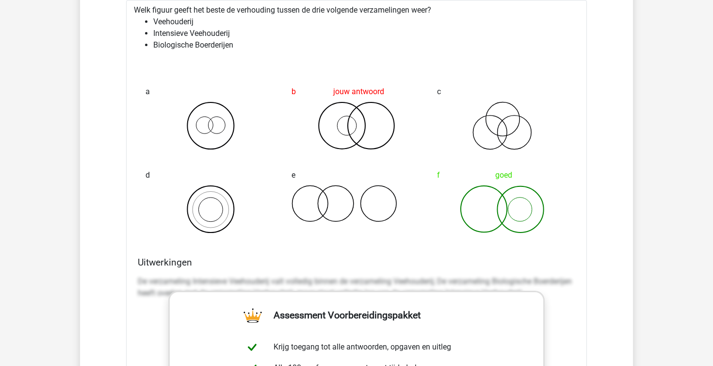
scroll to position [899, 0]
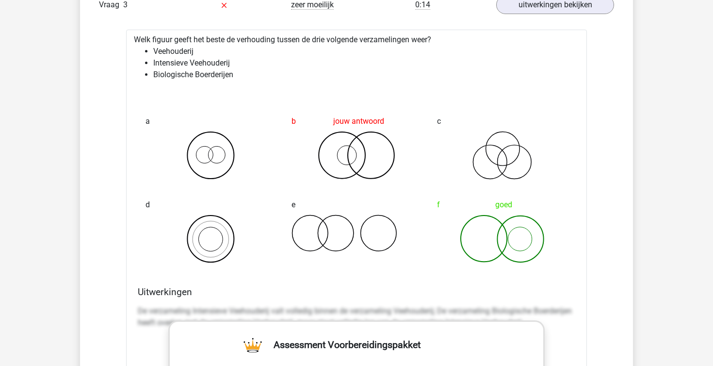
click at [559, 14] on div "Vraag 3 zeer moeilijk 0:14 uitwerkingen bekijken" at bounding box center [357, 4] width 530 height 27
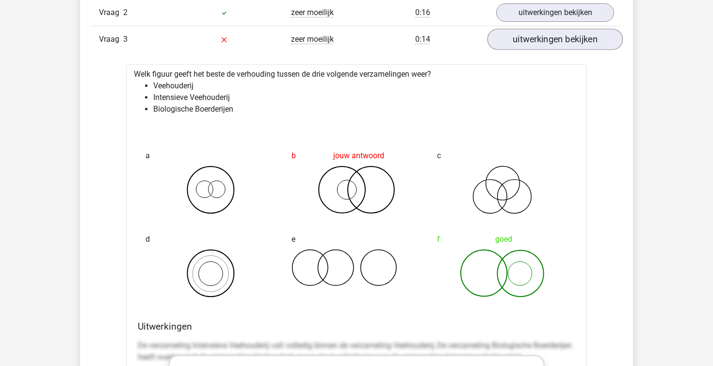
click at [550, 43] on link "uitwerkingen bekijken" at bounding box center [555, 39] width 135 height 21
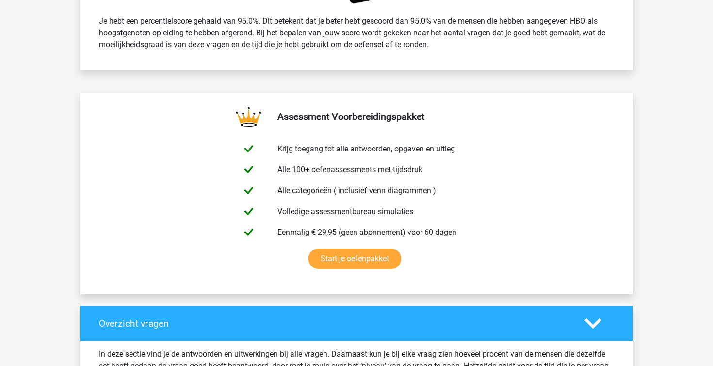
scroll to position [52, 0]
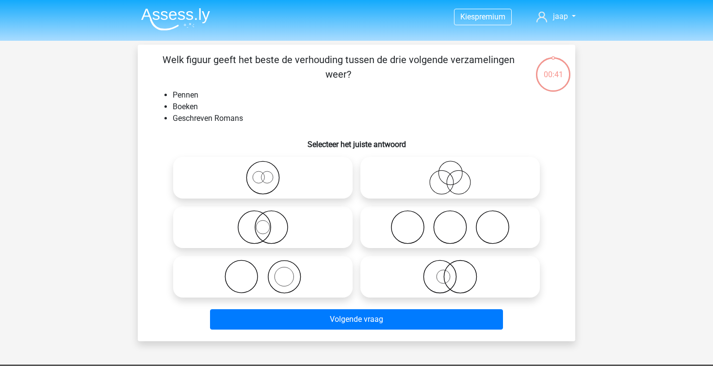
scroll to position [45, 0]
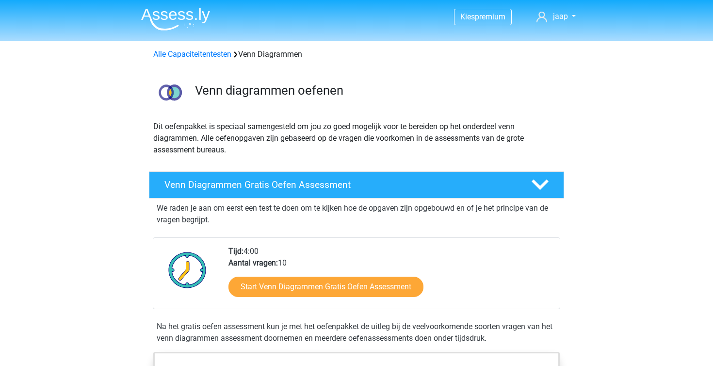
scroll to position [268, 0]
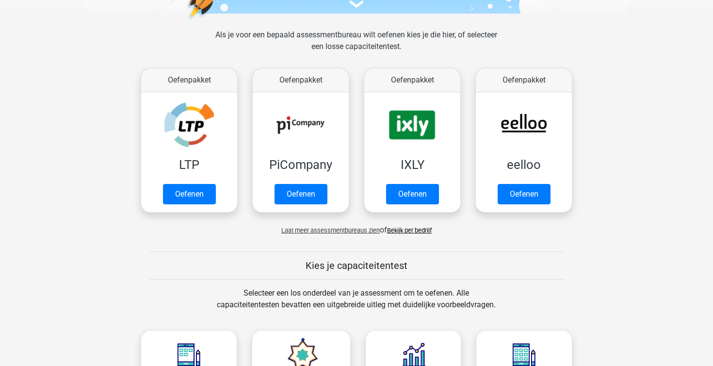
scroll to position [19, 0]
